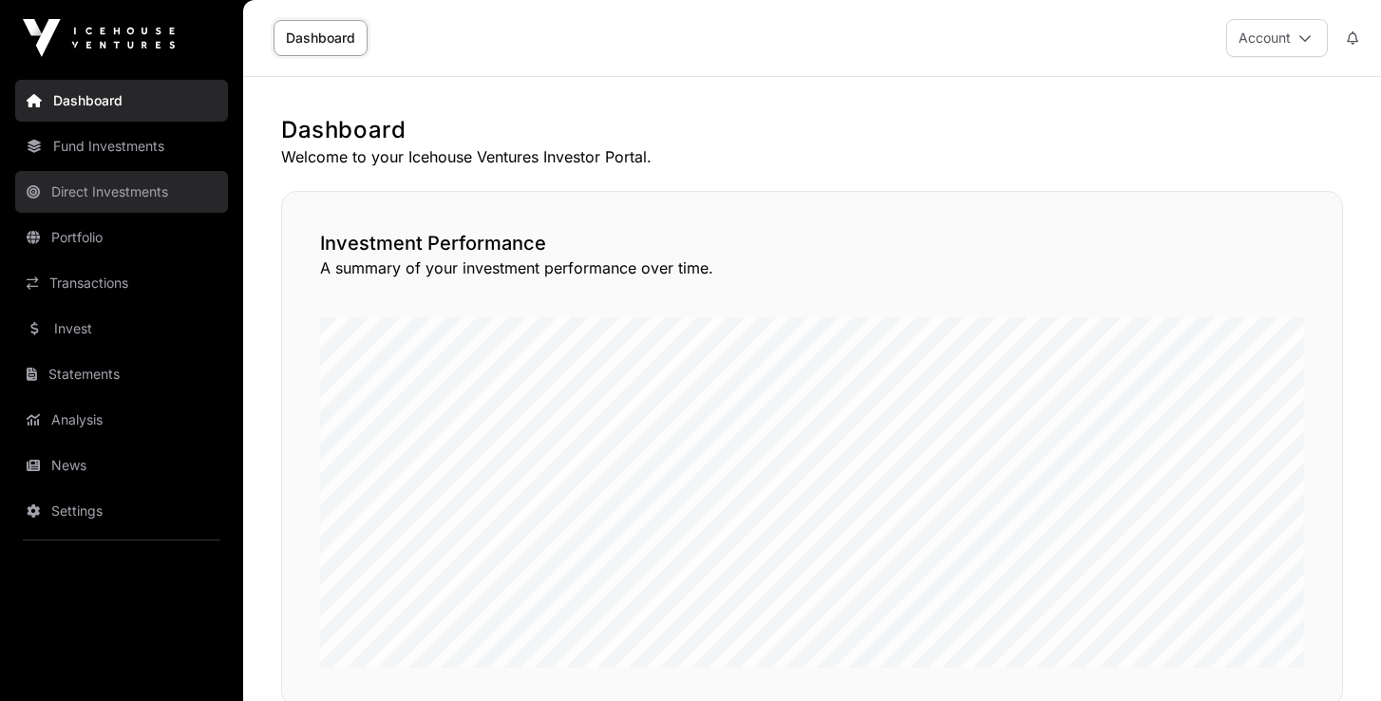
click at [114, 193] on link "Direct Investments" at bounding box center [121, 192] width 213 height 42
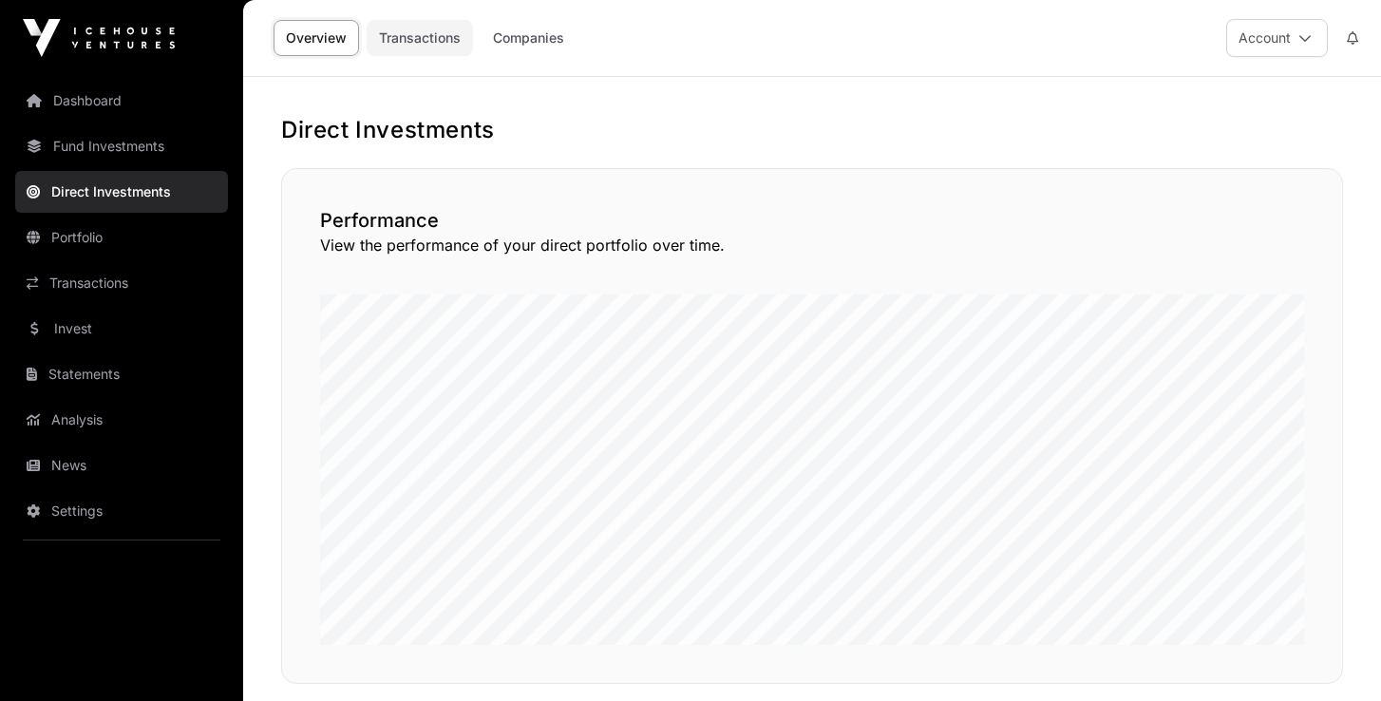
click at [439, 40] on link "Transactions" at bounding box center [420, 38] width 106 height 36
click at [517, 40] on link "Companies" at bounding box center [529, 38] width 96 height 36
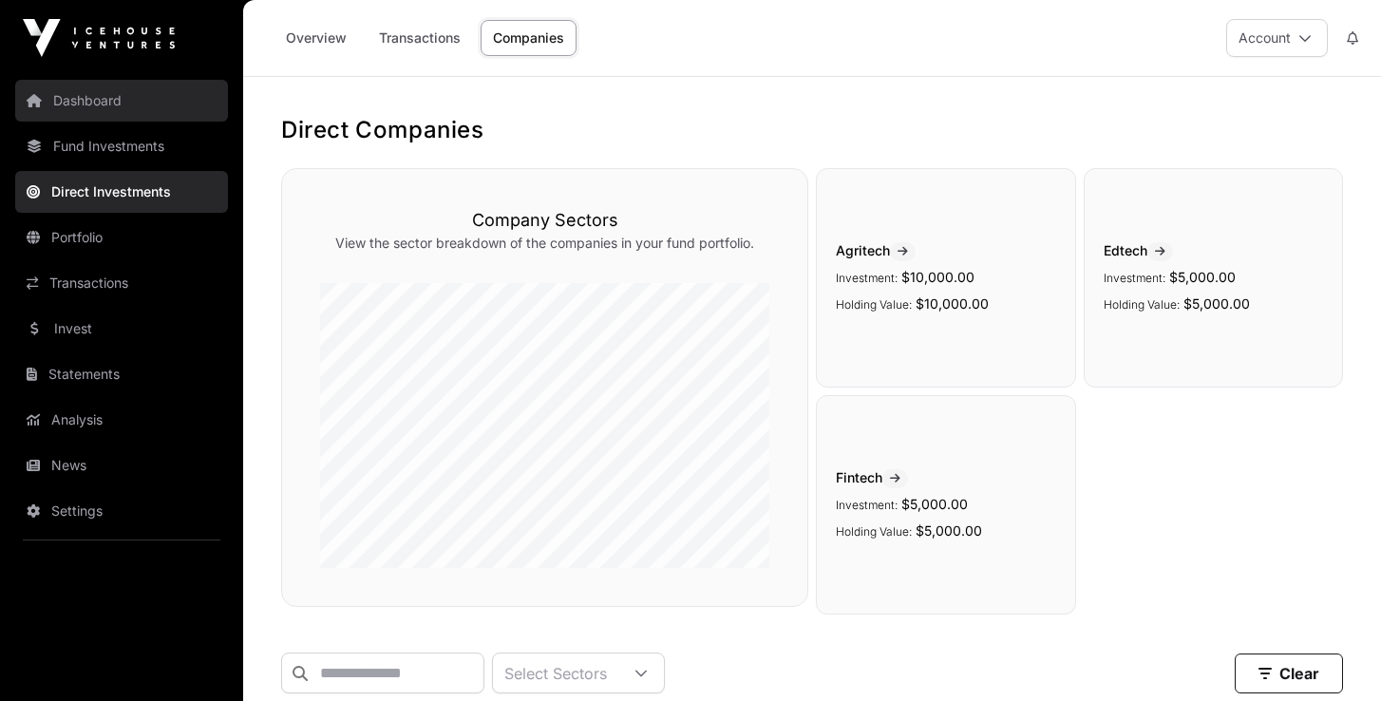
click at [80, 98] on link "Dashboard" at bounding box center [121, 101] width 213 height 42
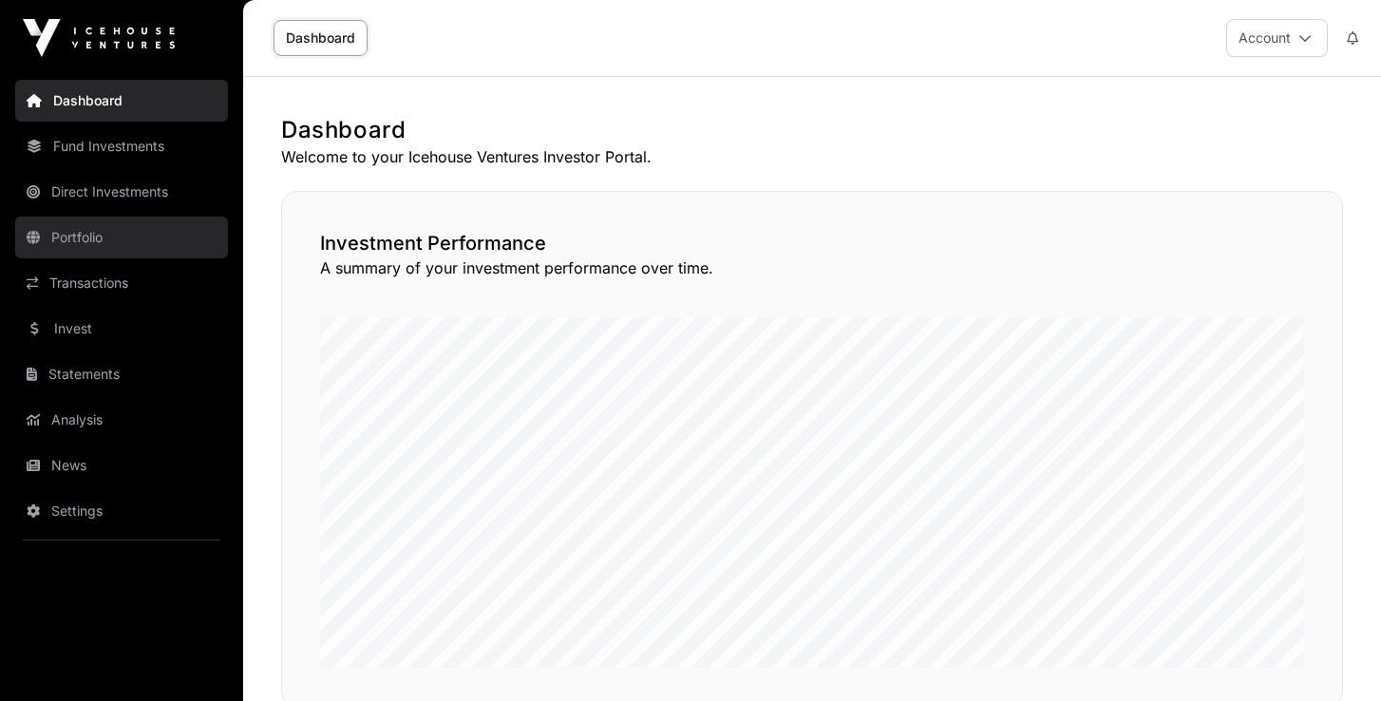
click at [51, 239] on link "Portfolio" at bounding box center [121, 238] width 213 height 42
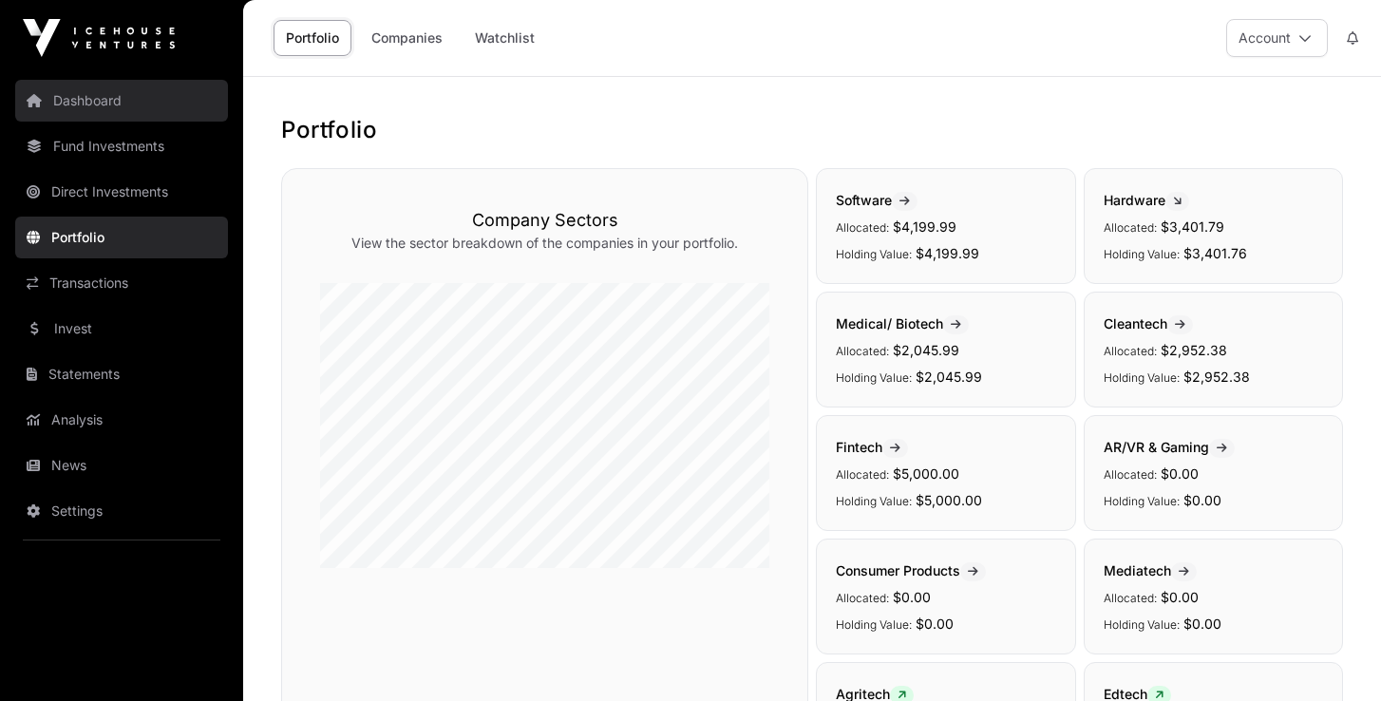
click at [104, 106] on link "Dashboard" at bounding box center [121, 101] width 213 height 42
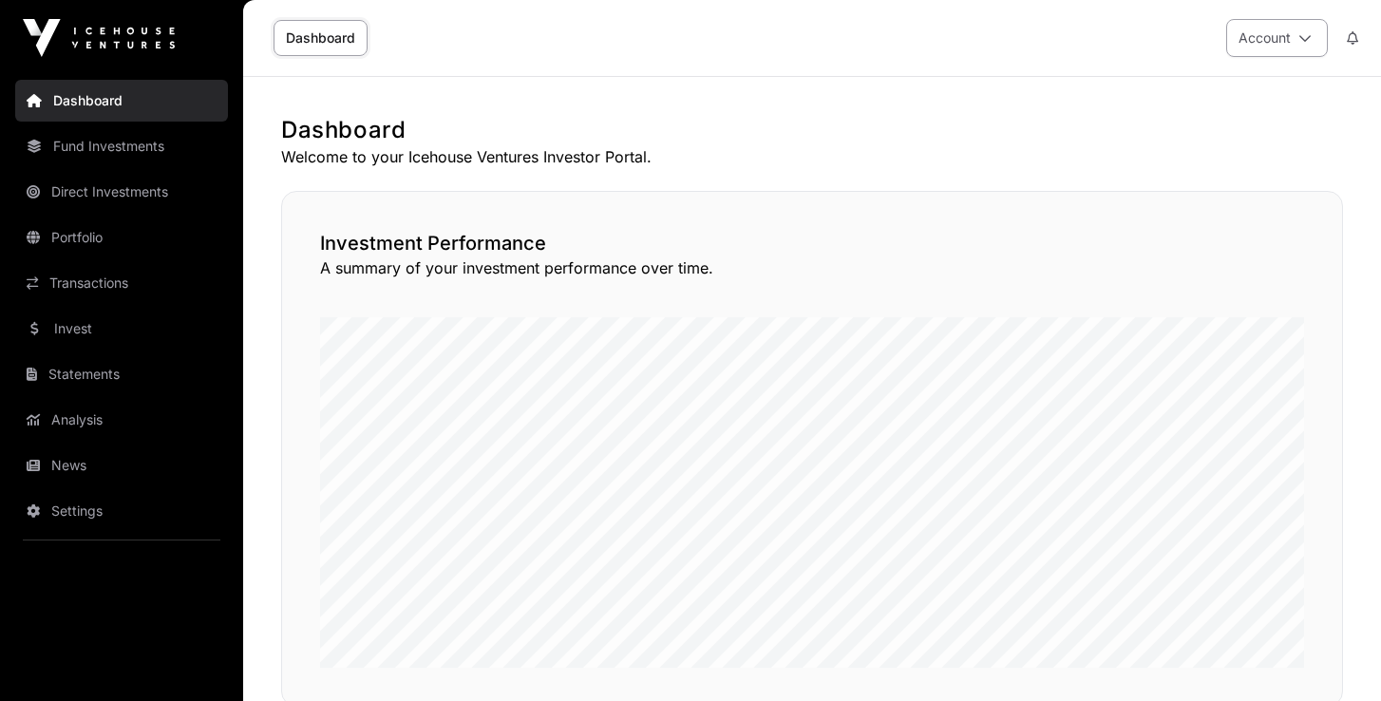
click at [1302, 34] on icon at bounding box center [1305, 37] width 13 height 13
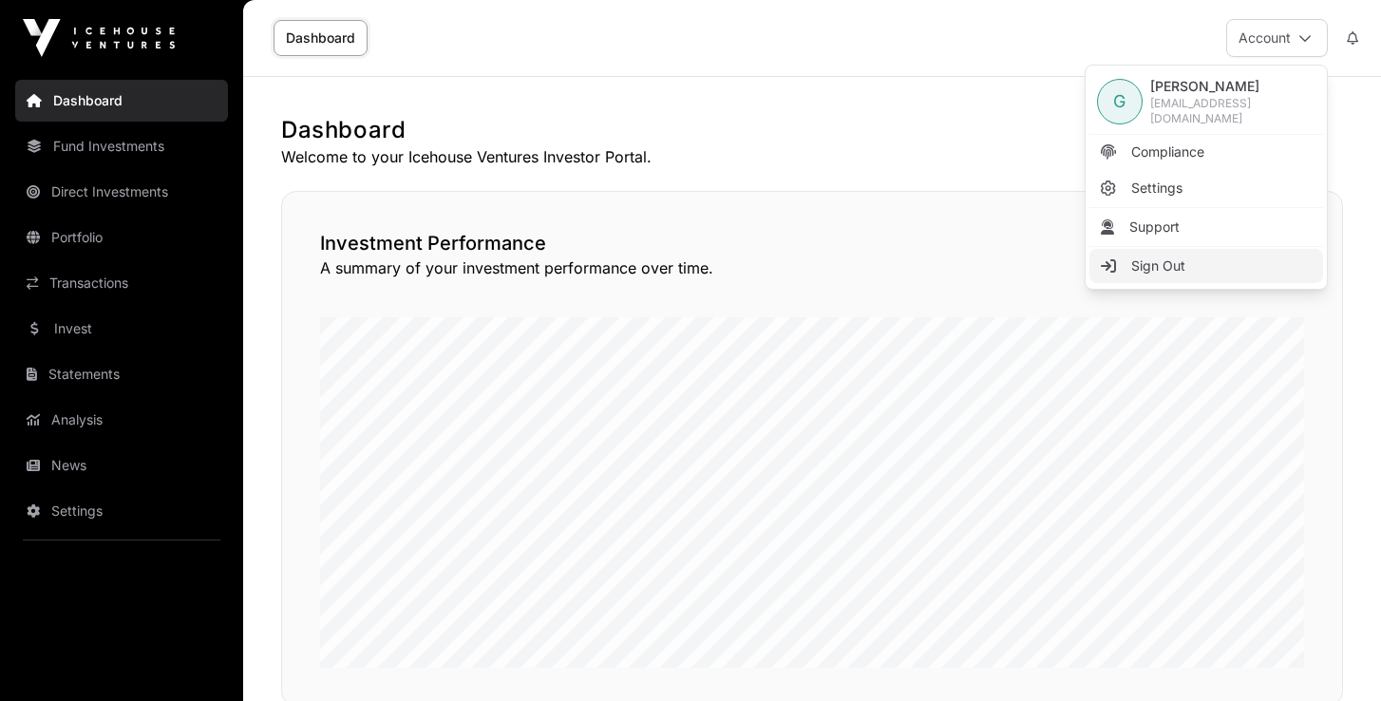
click at [1165, 256] on span "Sign Out" at bounding box center [1158, 265] width 54 height 19
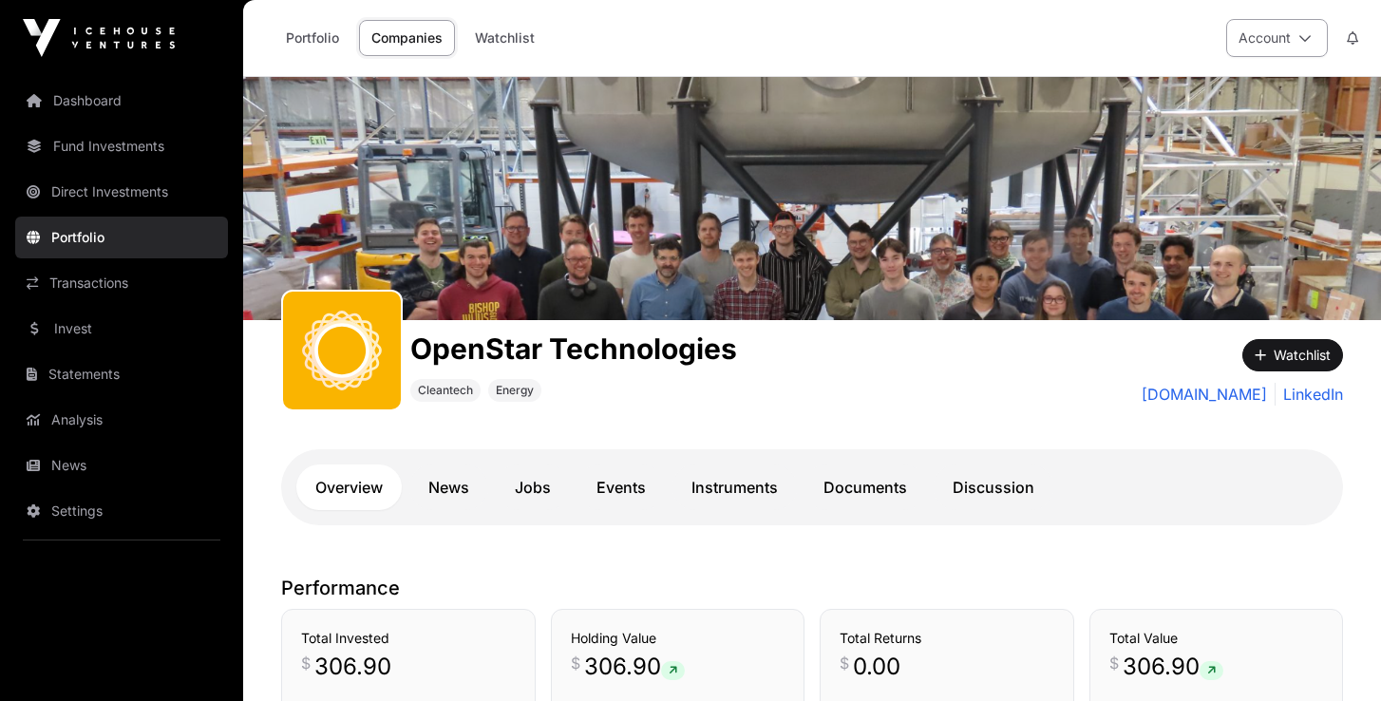
click at [1299, 38] on icon at bounding box center [1305, 37] width 13 height 13
